Goal: Information Seeking & Learning: Learn about a topic

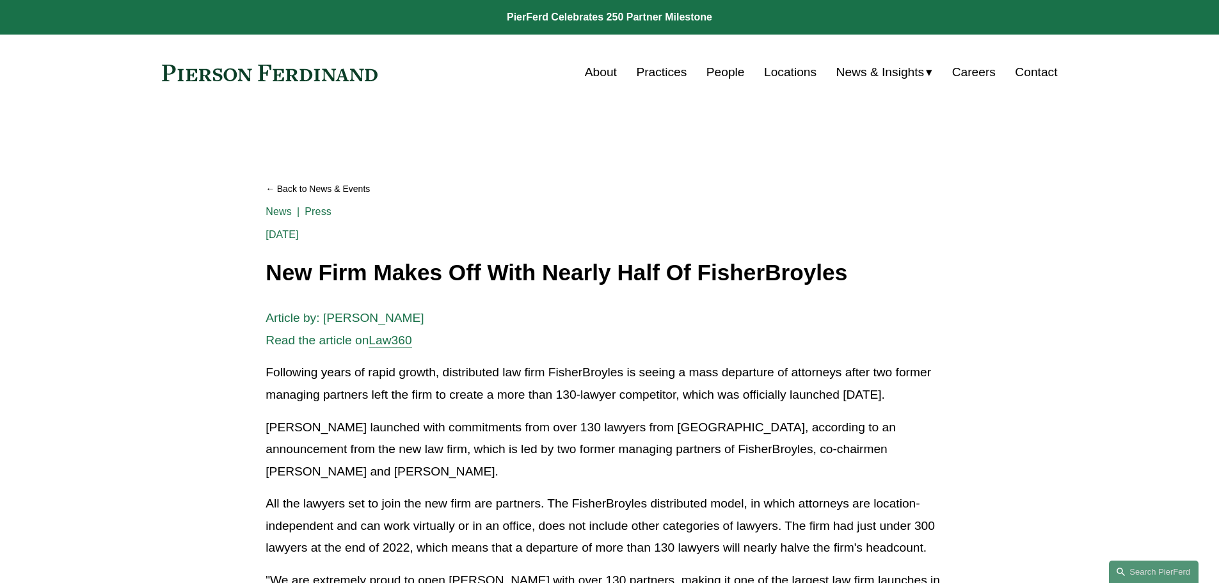
click at [986, 65] on link "Careers" at bounding box center [973, 72] width 43 height 24
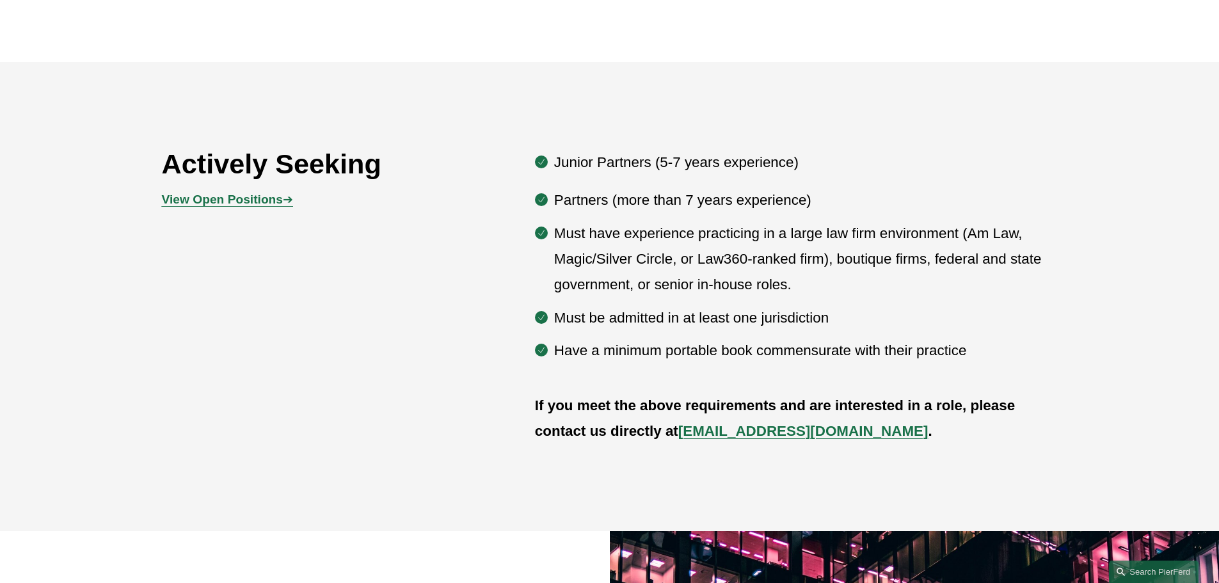
scroll to position [704, 0]
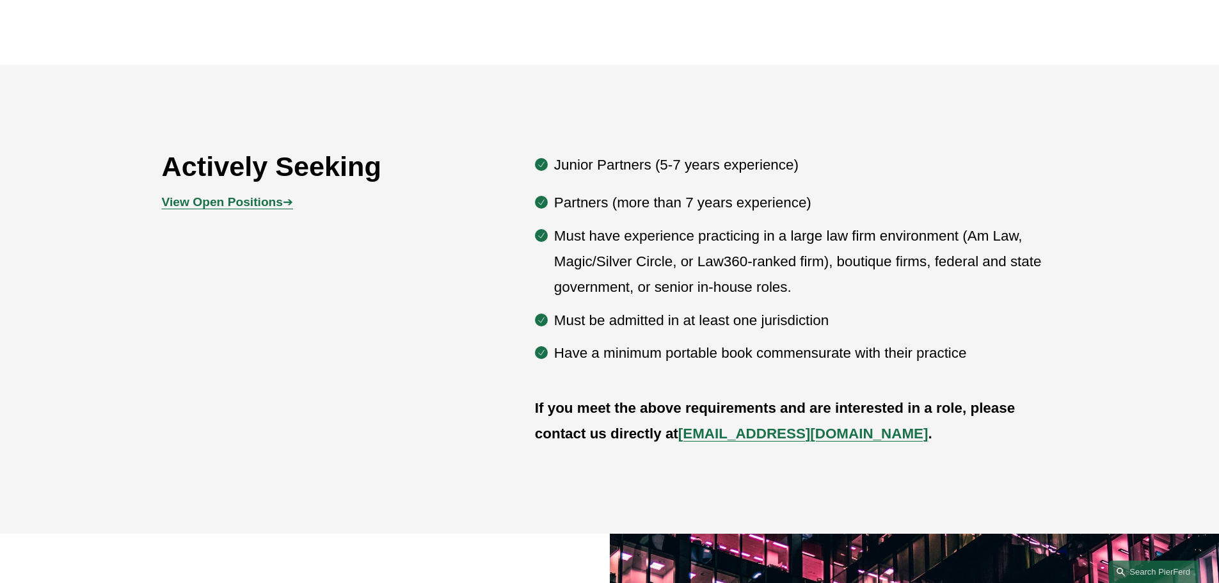
click at [209, 203] on strong "View Open Positions" at bounding box center [222, 201] width 121 height 13
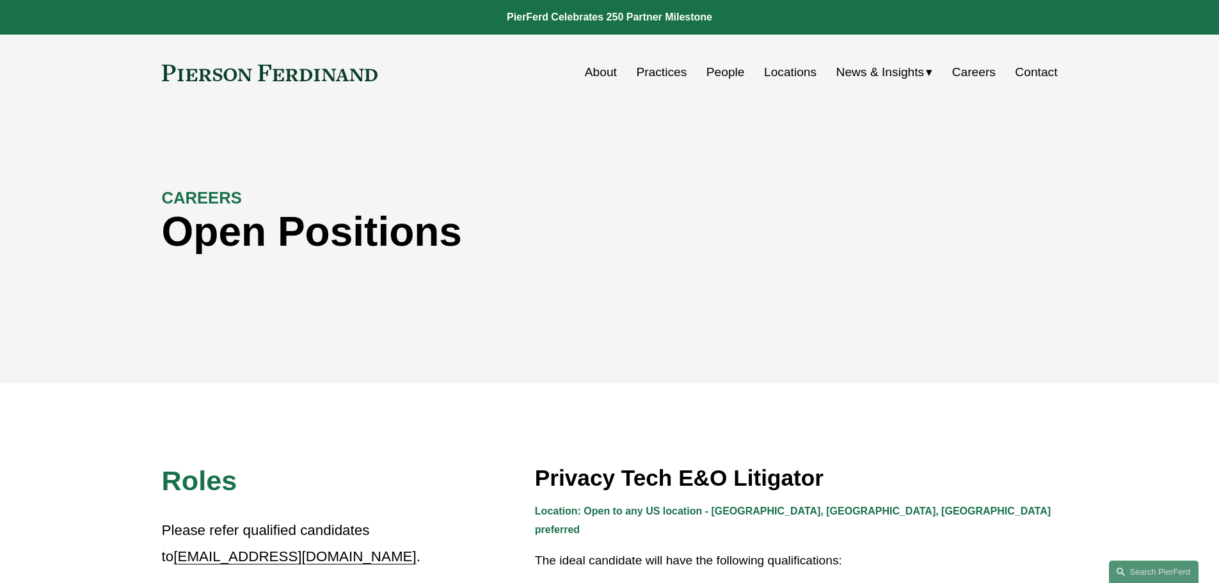
click at [721, 77] on link "People" at bounding box center [725, 72] width 38 height 24
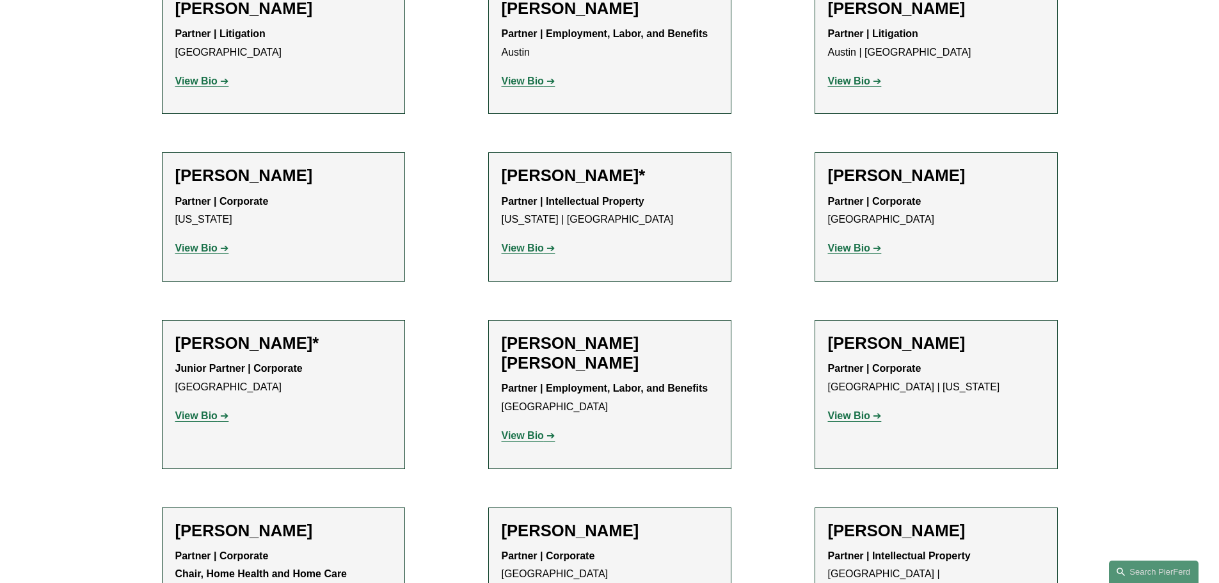
scroll to position [640, 0]
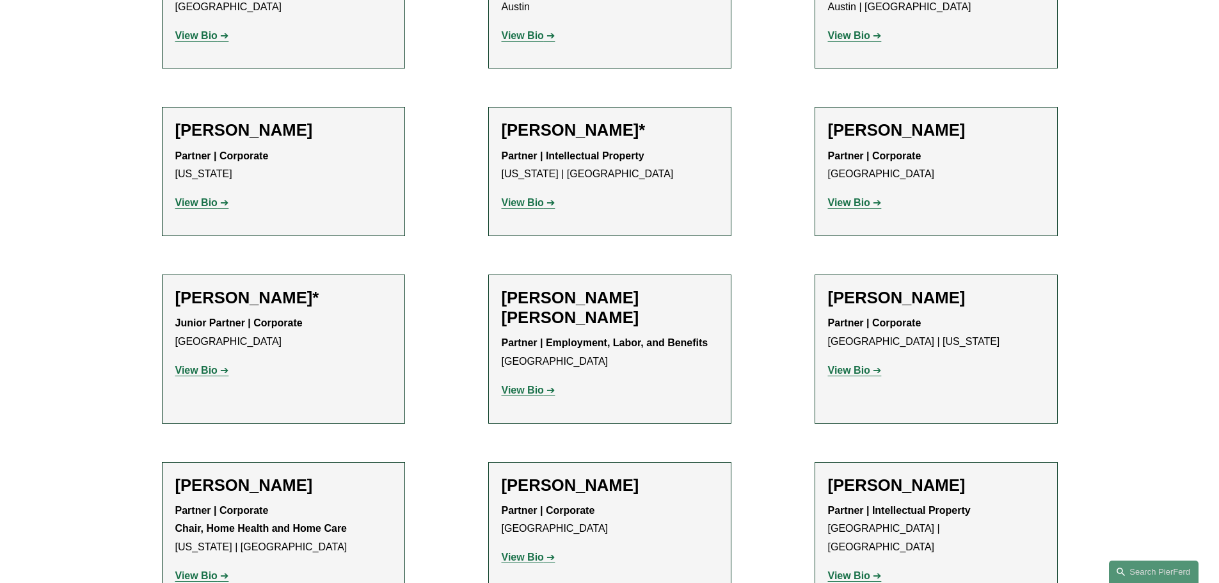
click at [529, 207] on strong "View Bio" at bounding box center [523, 202] width 42 height 11
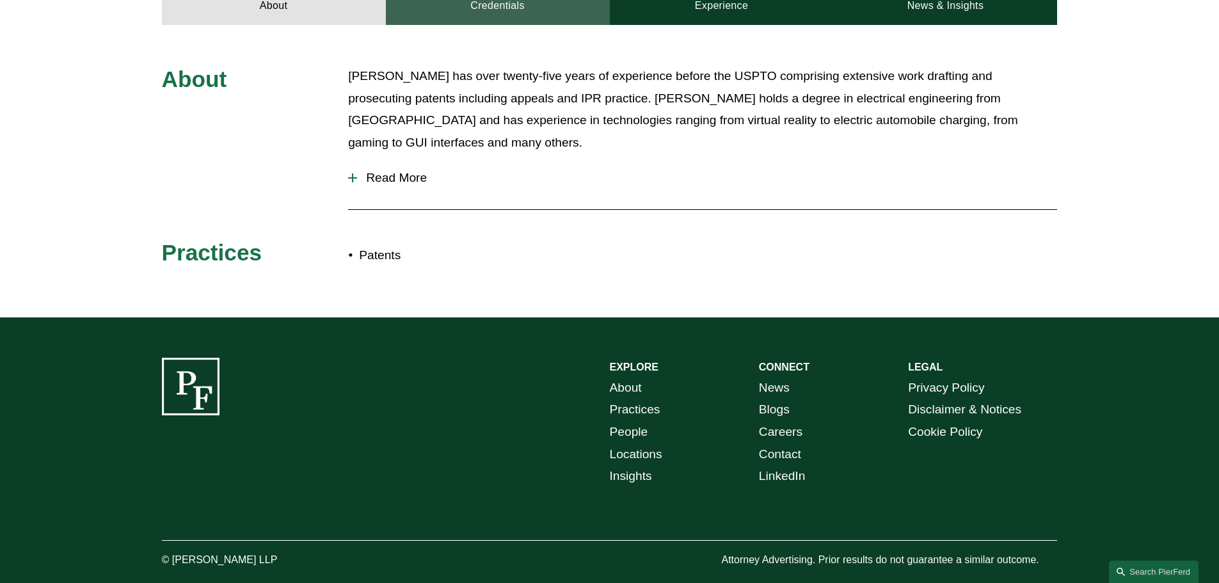
scroll to position [612, 0]
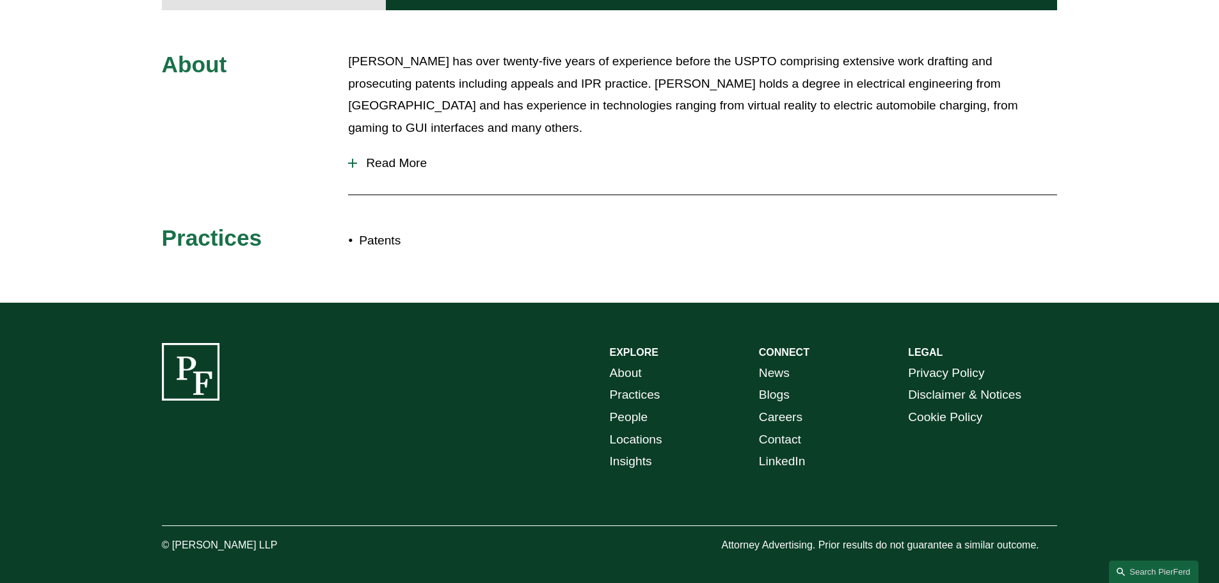
click at [388, 156] on span "Read More" at bounding box center [707, 163] width 700 height 14
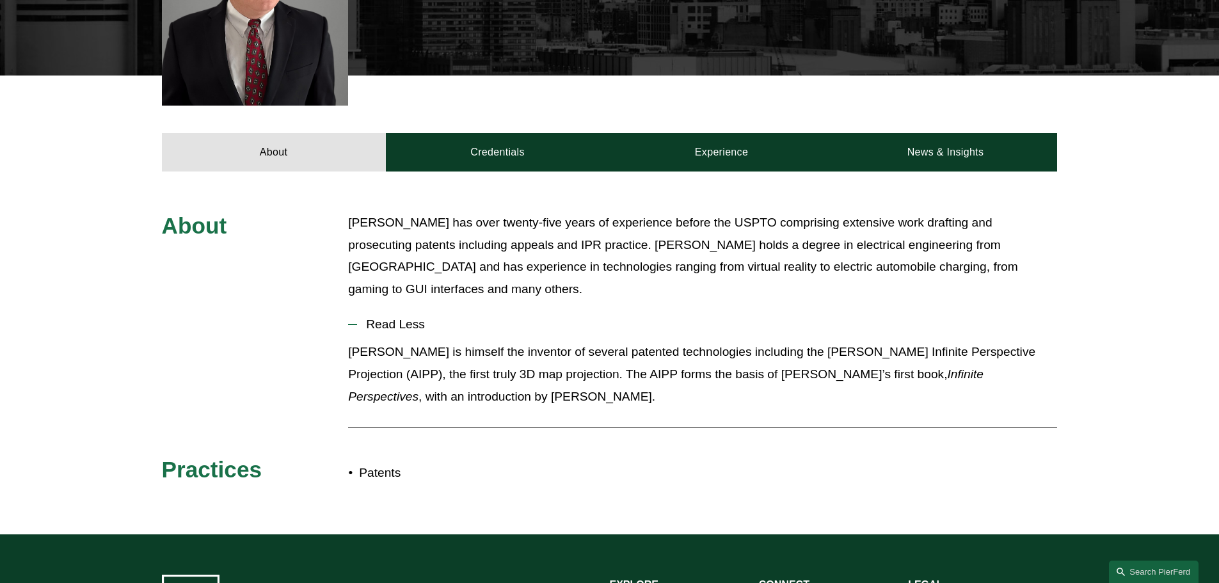
scroll to position [228, 0]
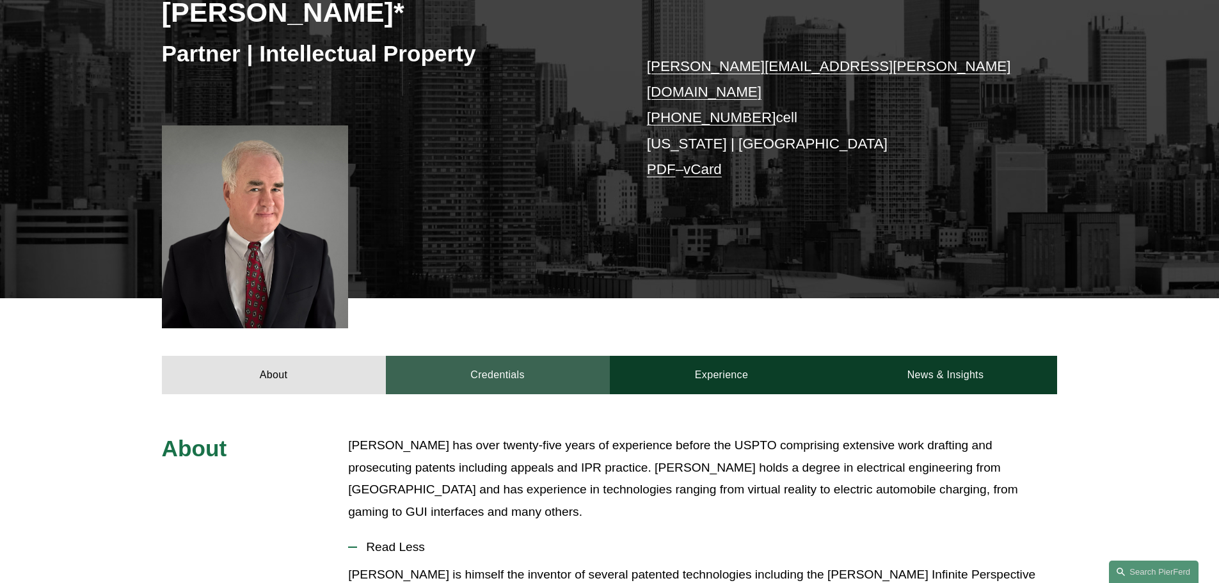
click at [517, 356] on link "Credentials" at bounding box center [498, 375] width 224 height 38
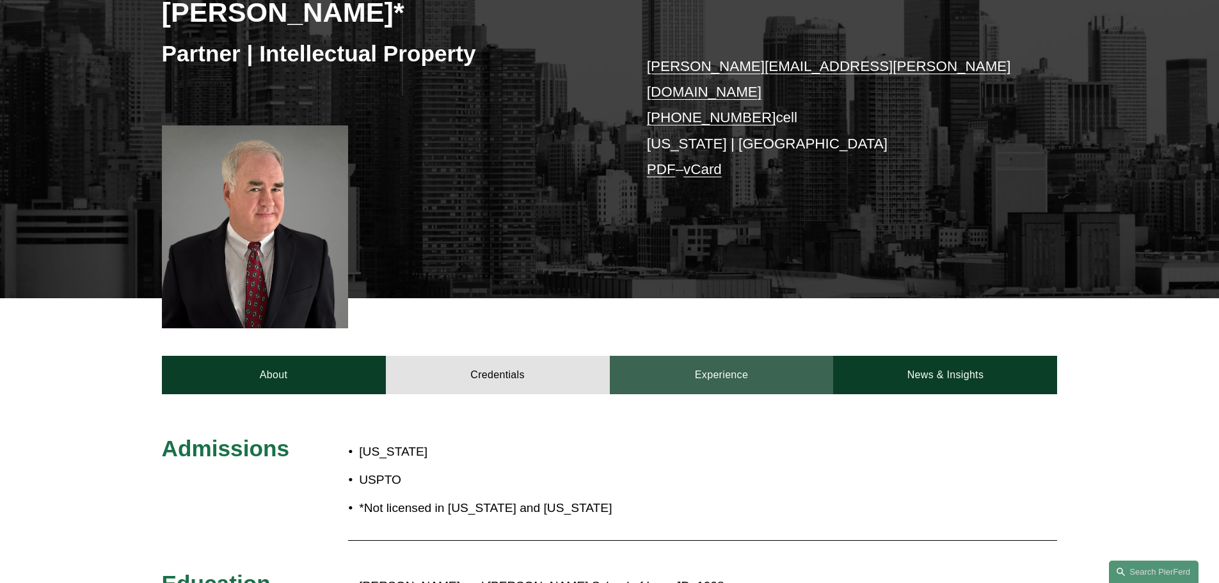
click at [770, 356] on link "Experience" at bounding box center [722, 375] width 224 height 38
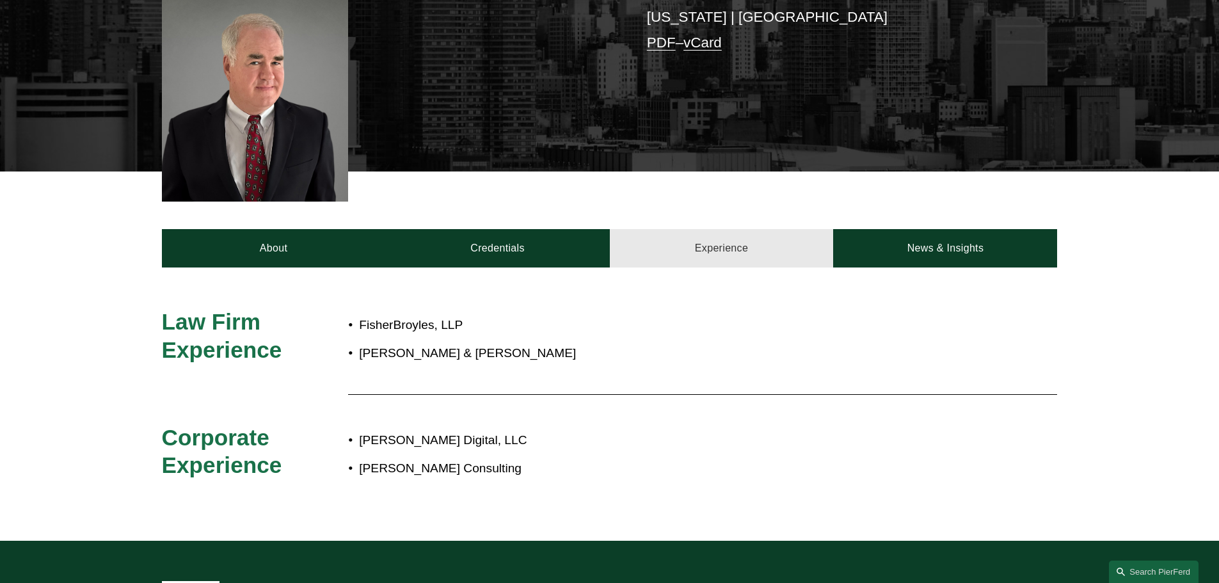
scroll to position [356, 0]
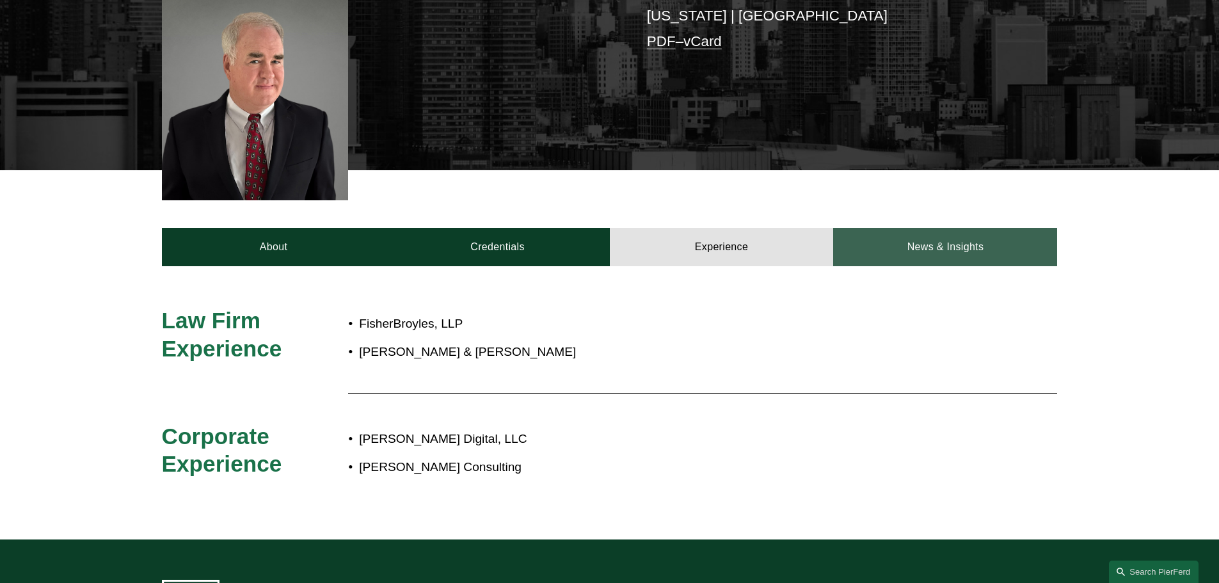
click at [920, 234] on link "News & Insights" at bounding box center [945, 247] width 224 height 38
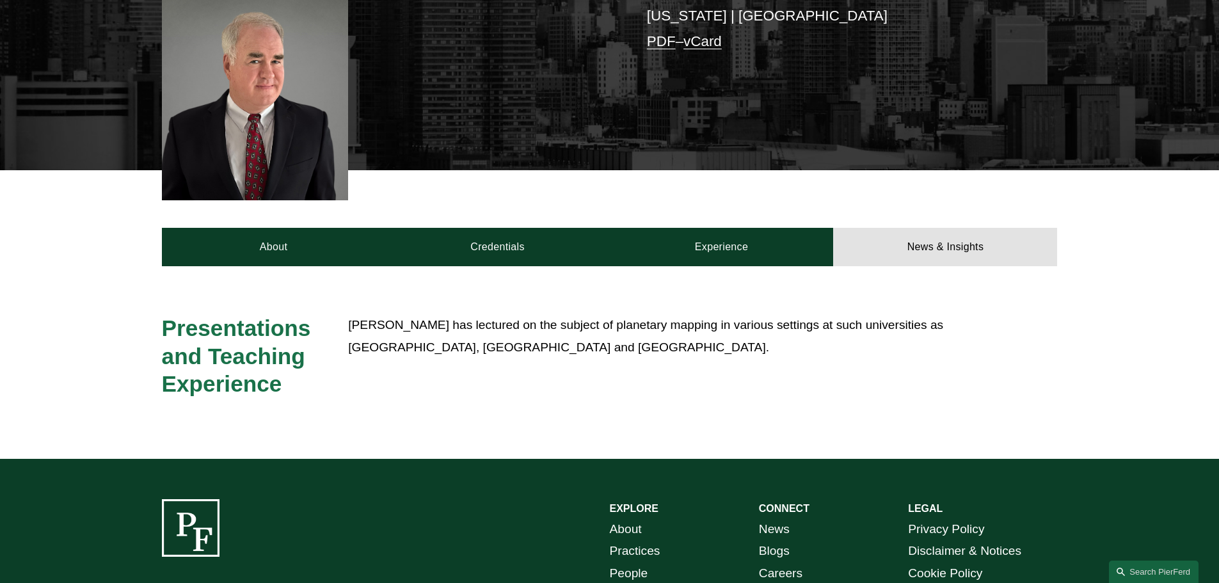
scroll to position [0, 0]
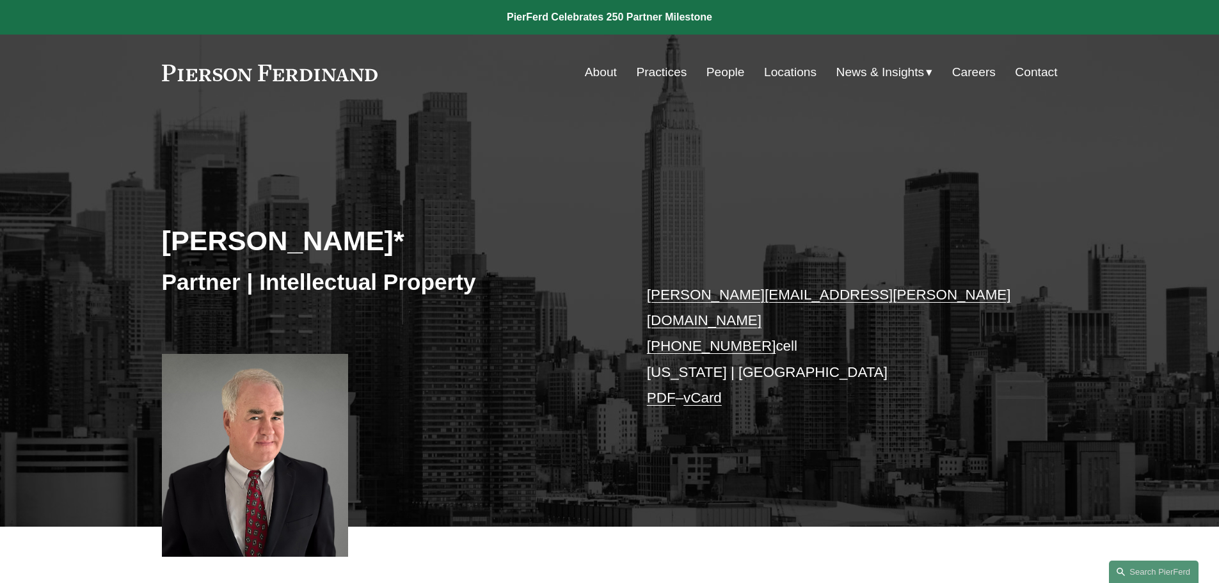
click at [717, 72] on link "People" at bounding box center [725, 72] width 38 height 24
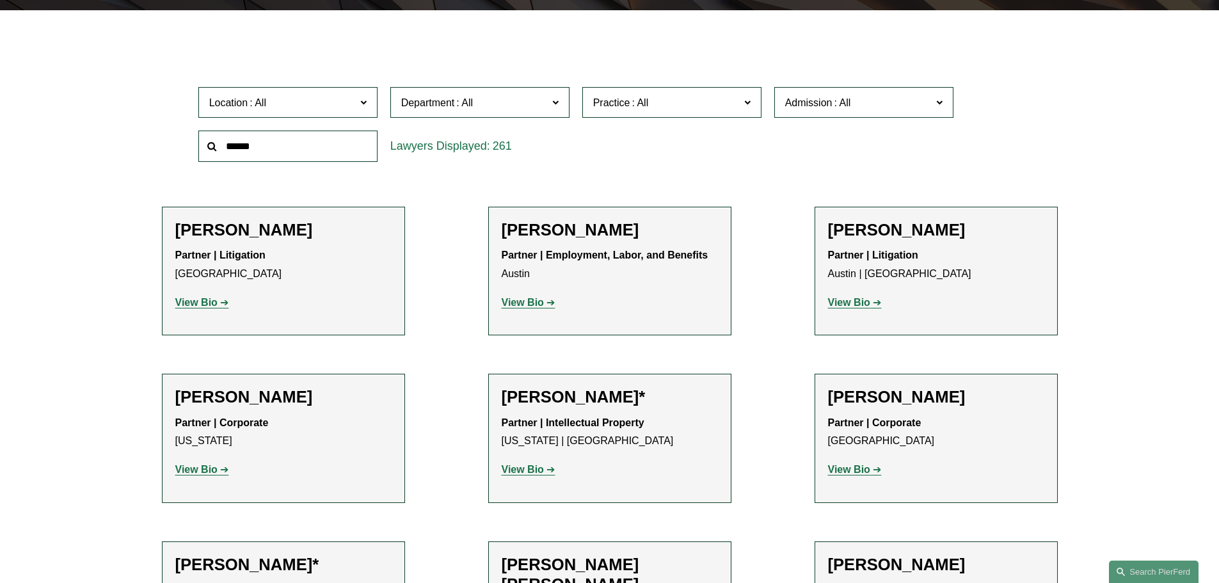
scroll to position [391, 0]
